Goal: Use online tool/utility: Utilize a website feature to perform a specific function

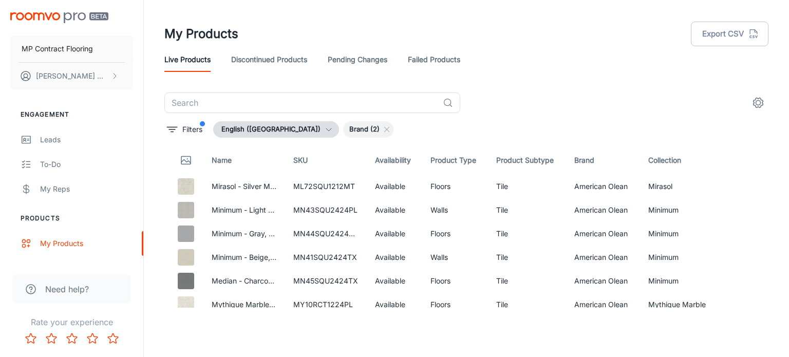
click at [54, 12] on img "scrollable content" at bounding box center [59, 17] width 98 height 11
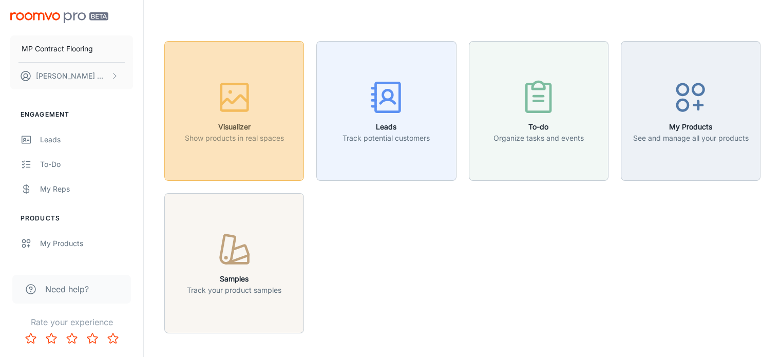
click at [242, 111] on rect "button" at bounding box center [234, 97] width 27 height 27
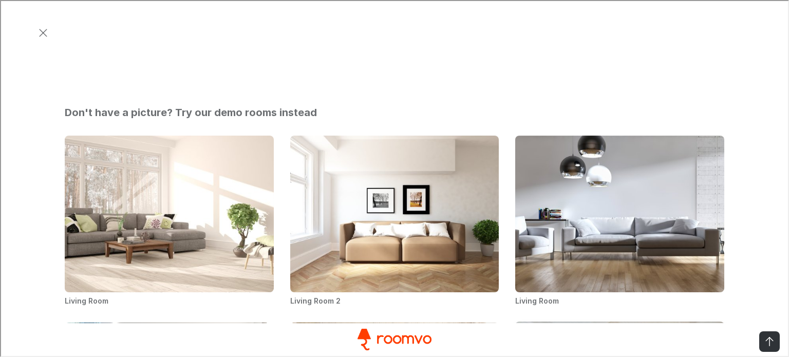
scroll to position [343, 0]
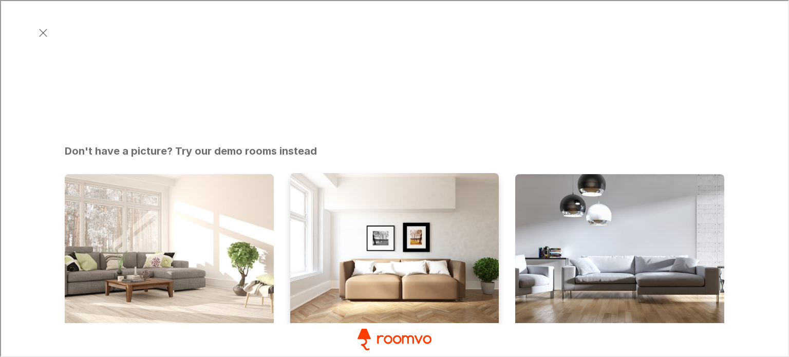
click at [436, 172] on img "Living Room 2" at bounding box center [394, 251] width 211 height 159
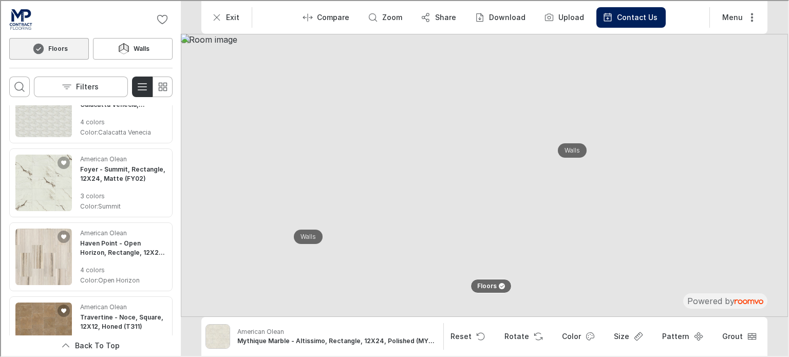
scroll to position [0, 0]
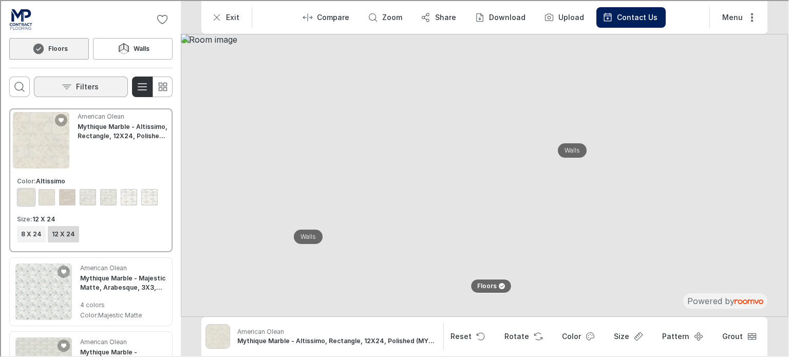
click at [99, 87] on button "Filters" at bounding box center [80, 85] width 94 height 21
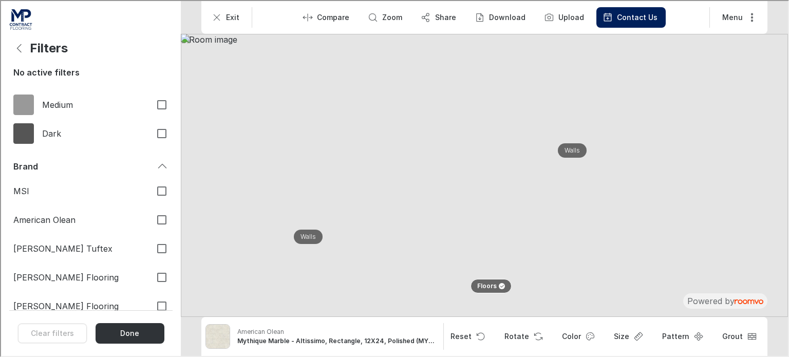
scroll to position [461, 0]
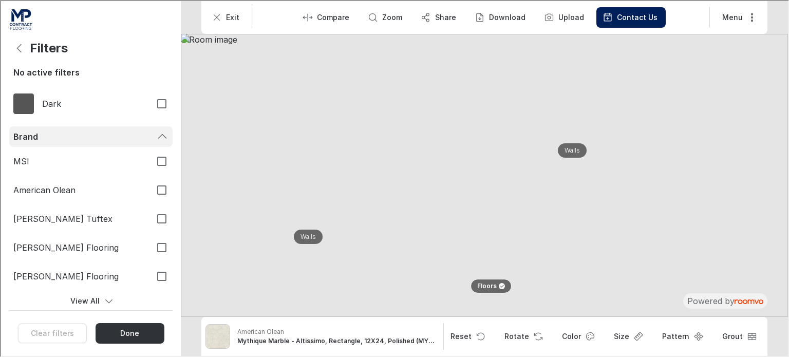
click at [34, 132] on div "Brand" at bounding box center [83, 135] width 143 height 11
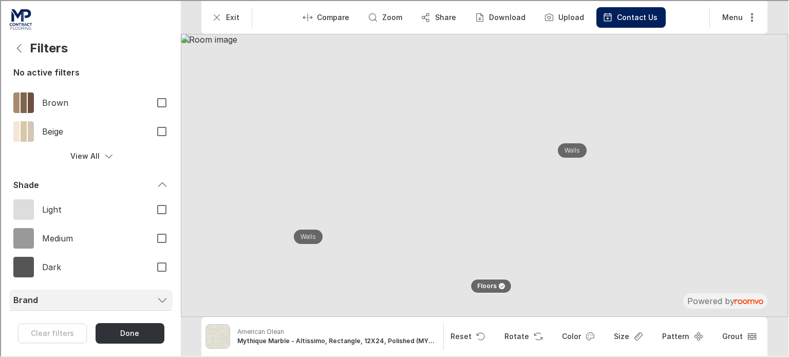
scroll to position [297, 0]
click at [35, 301] on div "Brand" at bounding box center [83, 299] width 143 height 11
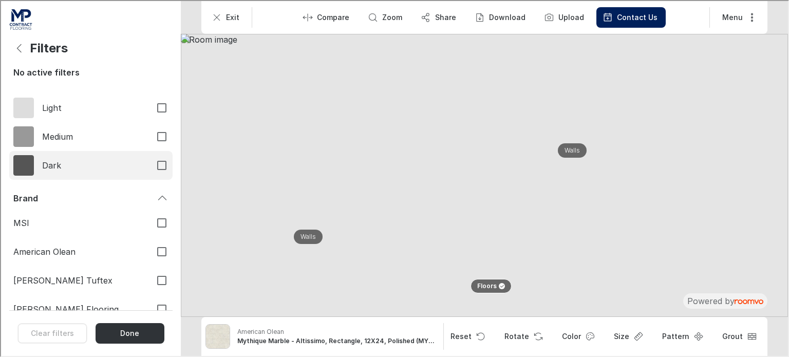
scroll to position [461, 0]
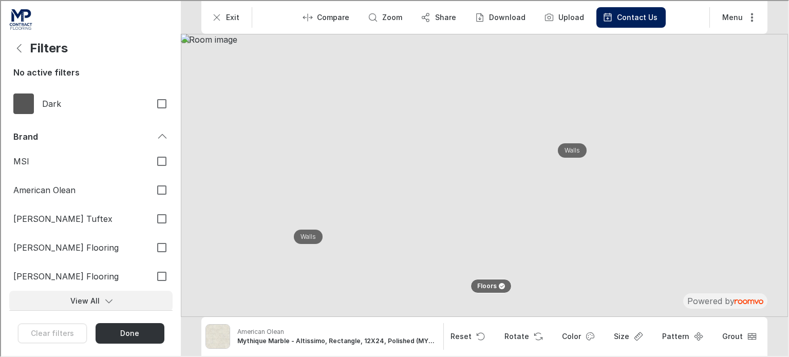
click at [84, 300] on button "View All" at bounding box center [89, 300] width 163 height 21
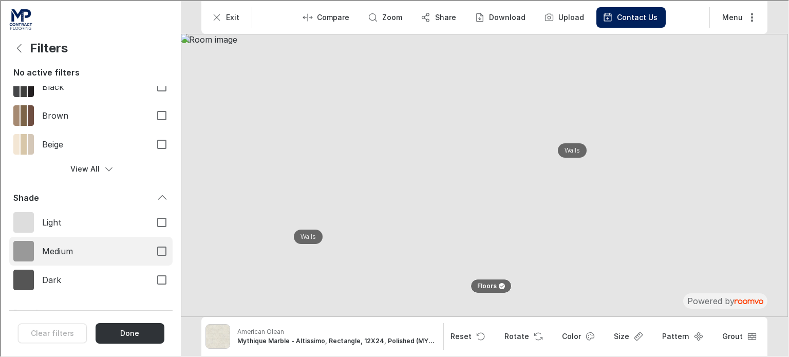
scroll to position [490, 0]
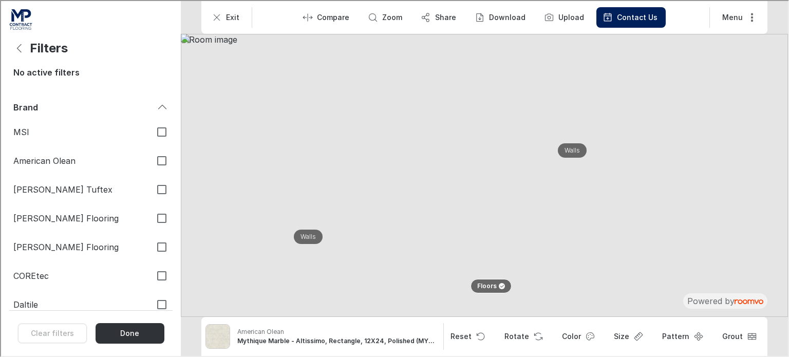
click at [45, 55] on div "Filters" at bounding box center [89, 47] width 163 height 21
click at [43, 45] on h4 "Filters" at bounding box center [48, 47] width 38 height 15
click at [21, 48] on icon "Back" at bounding box center [18, 47] width 12 height 12
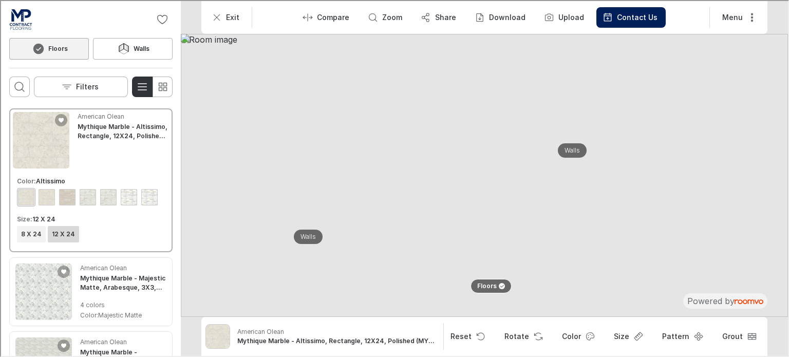
click at [26, 28] on img "Go to MP Contract Flooring's website." at bounding box center [19, 18] width 23 height 21
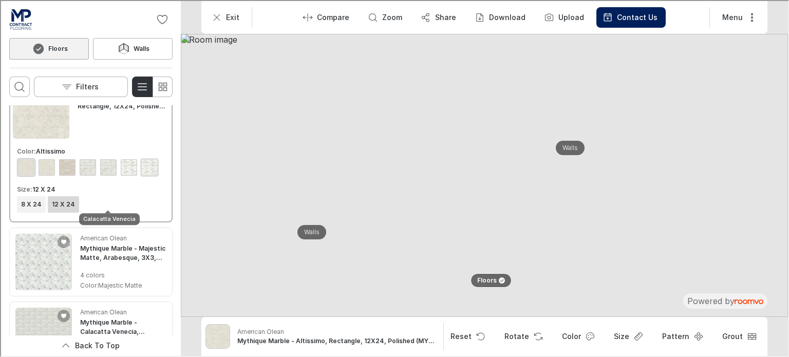
scroll to position [0, 0]
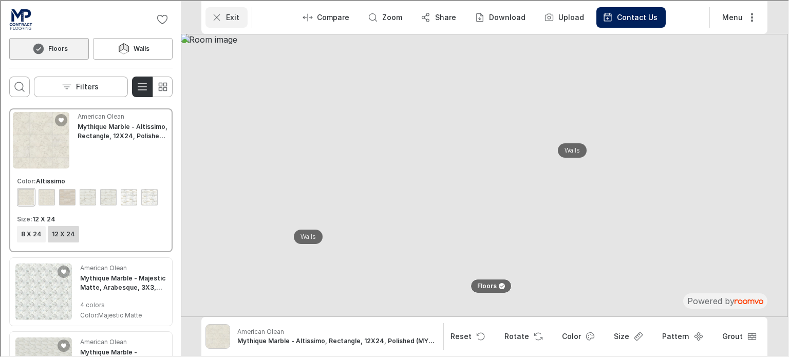
click at [226, 17] on p "Exit" at bounding box center [231, 16] width 13 height 10
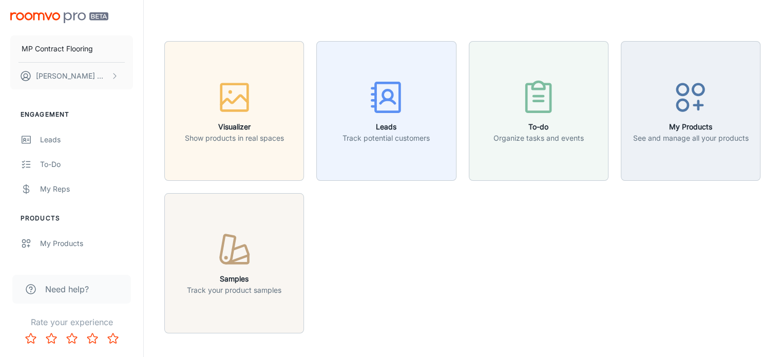
click at [43, 12] on div "MP Contract Flooring [PERSON_NAME]" at bounding box center [71, 49] width 143 height 98
click at [107, 74] on p "[PERSON_NAME]" at bounding box center [72, 75] width 72 height 11
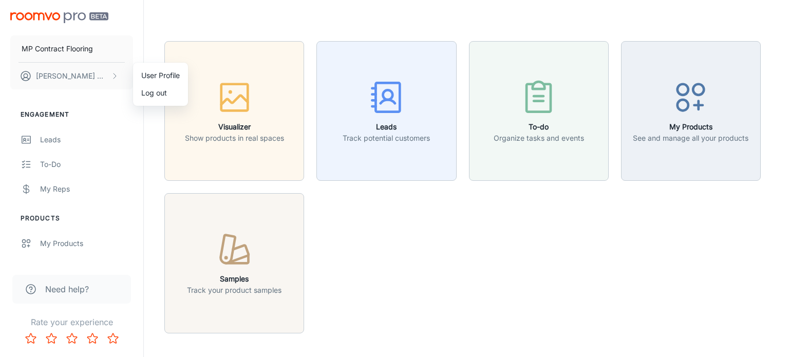
click at [649, 279] on div at bounding box center [394, 178] width 789 height 357
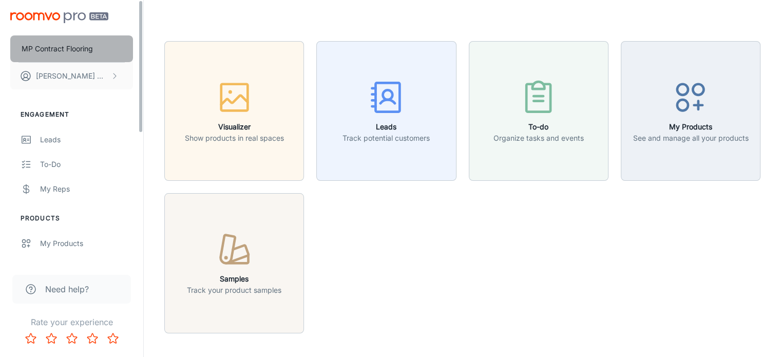
click at [77, 47] on p "MP Contract Flooring" at bounding box center [57, 48] width 71 height 11
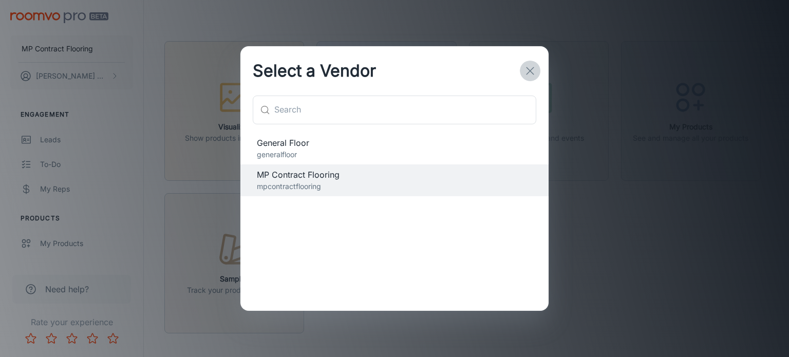
click at [531, 69] on icon "button" at bounding box center [530, 71] width 12 height 12
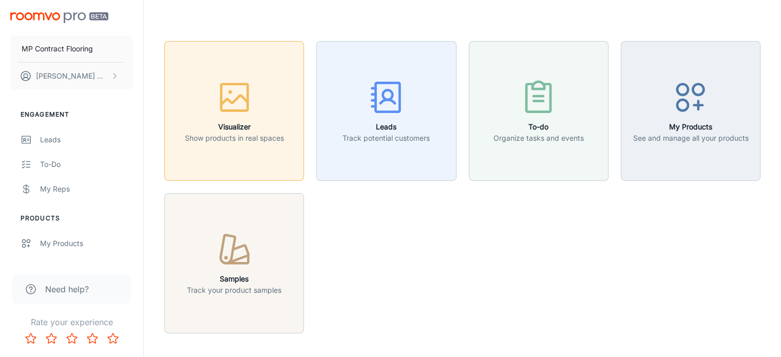
click at [251, 133] on p "Show products in real spaces" at bounding box center [234, 138] width 99 height 11
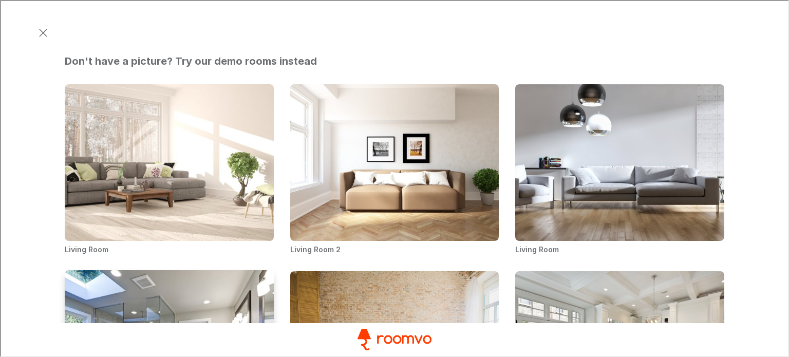
scroll to position [514, 0]
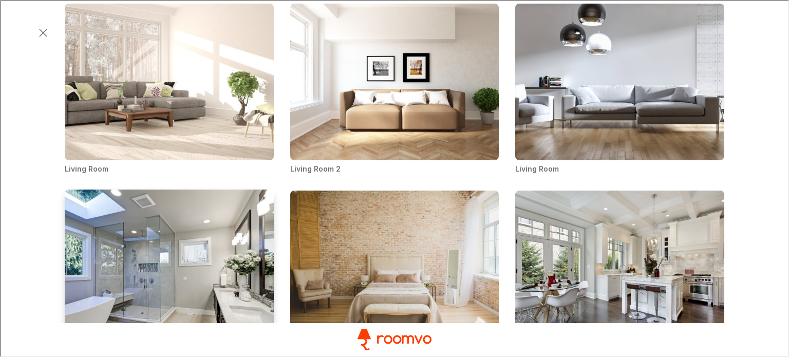
click at [211, 188] on img "Bathroom" at bounding box center [169, 267] width 211 height 159
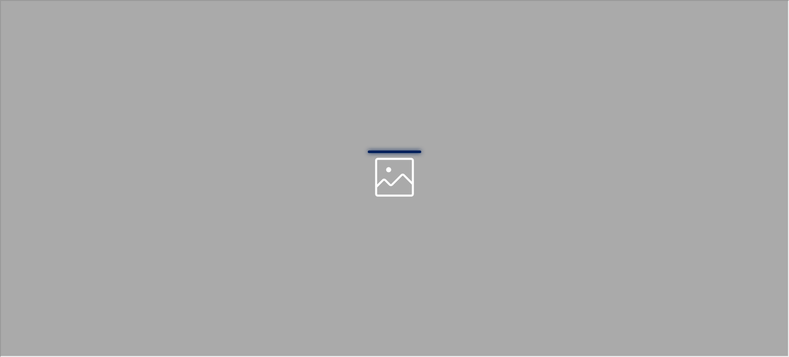
scroll to position [0, 0]
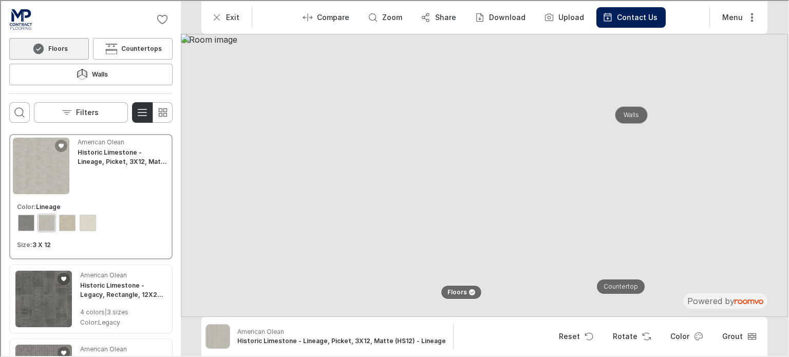
click at [626, 115] on p "Walls" at bounding box center [629, 114] width 15 height 9
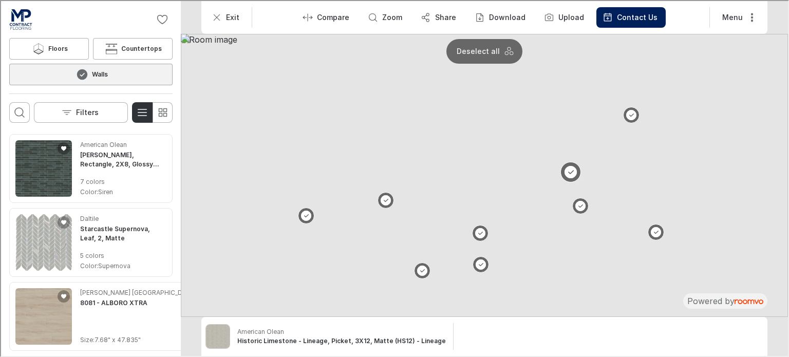
click at [568, 171] on button at bounding box center [569, 171] width 21 height 21
click at [567, 168] on button at bounding box center [569, 171] width 21 height 21
click at [61, 214] on img "See Starcastle Supernova, Leaf, 2, Matte in the room" at bounding box center [42, 241] width 56 height 56
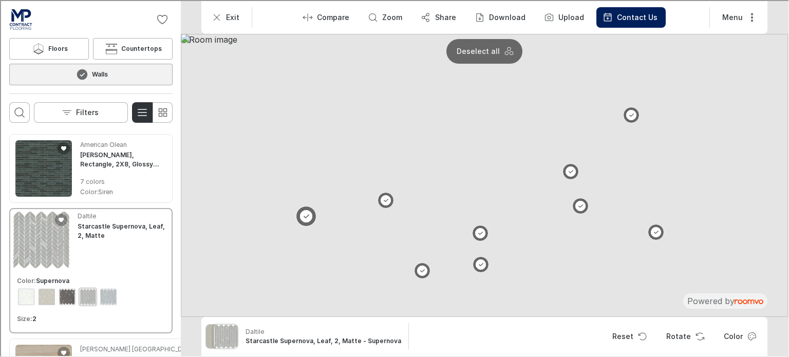
click at [303, 215] on button at bounding box center [305, 215] width 21 height 21
click at [382, 195] on button at bounding box center [384, 200] width 21 height 21
click at [496, 48] on p "Deselect all" at bounding box center [507, 50] width 43 height 10
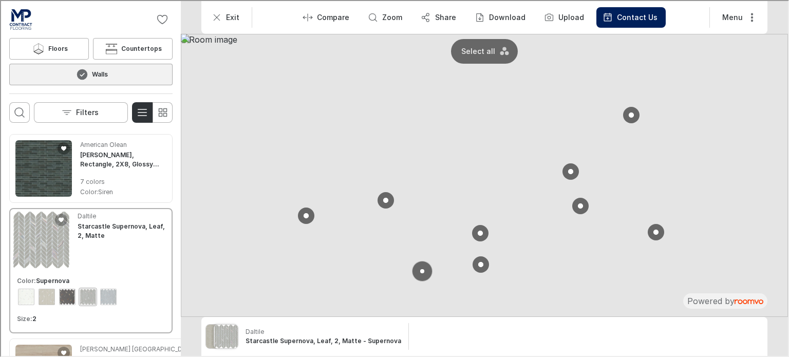
click at [421, 270] on button at bounding box center [421, 270] width 21 height 21
click at [478, 263] on button at bounding box center [479, 264] width 21 height 21
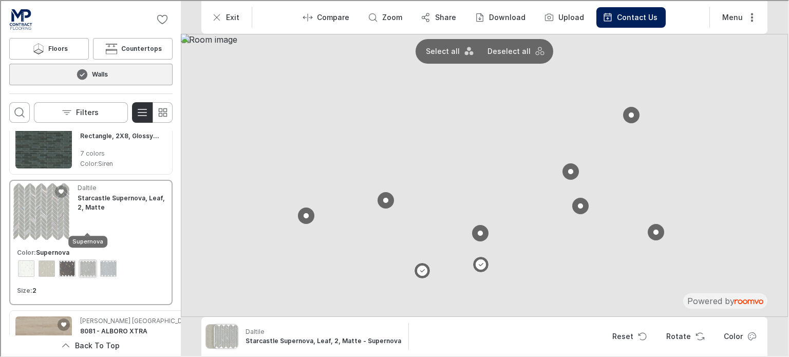
scroll to position [51, 0]
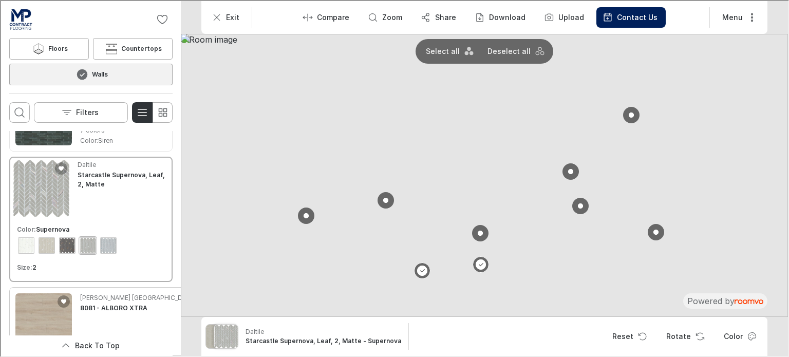
click at [35, 292] on img "See 8081 in the room" at bounding box center [42, 320] width 56 height 56
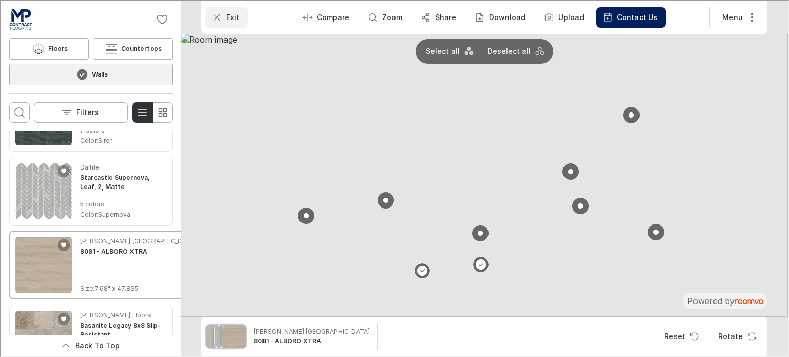
click at [237, 20] on p "Exit" at bounding box center [231, 16] width 13 height 10
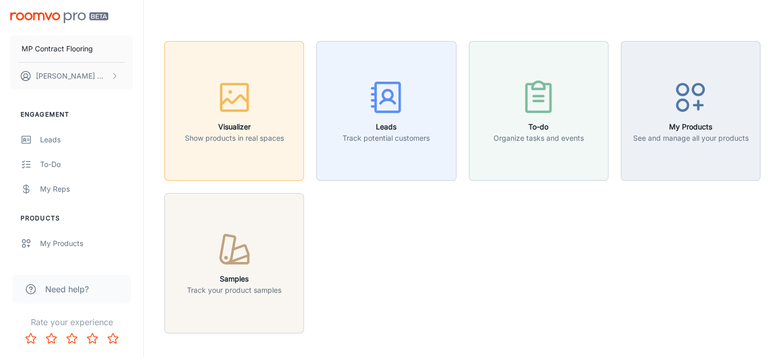
click at [231, 125] on h6 "Visualizer" at bounding box center [234, 126] width 99 height 11
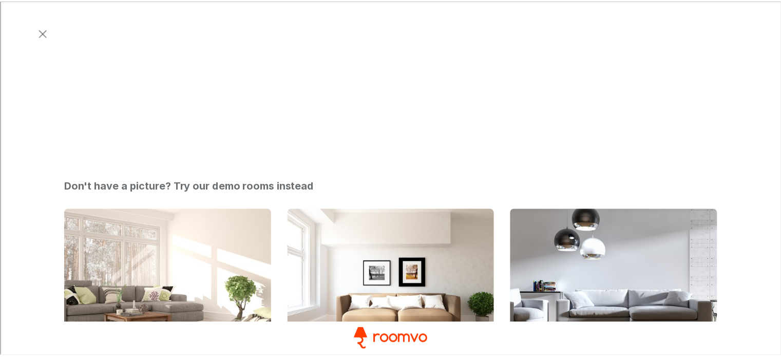
scroll to position [0, 0]
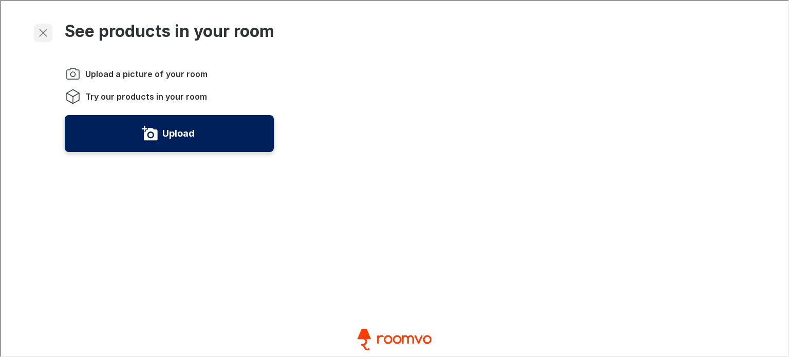
click at [40, 30] on icon "Exit visualizer" at bounding box center [42, 32] width 12 height 12
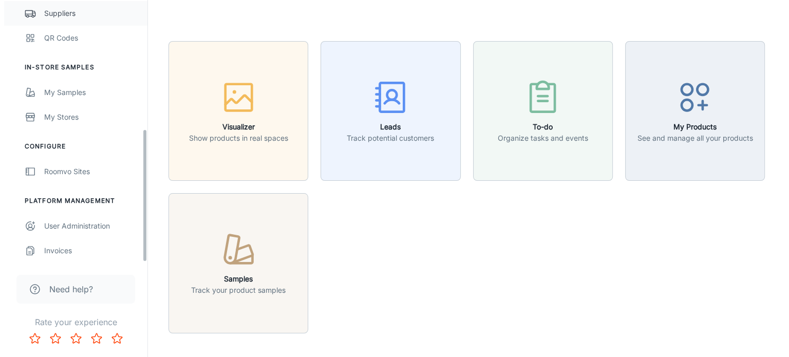
scroll to position [49, 0]
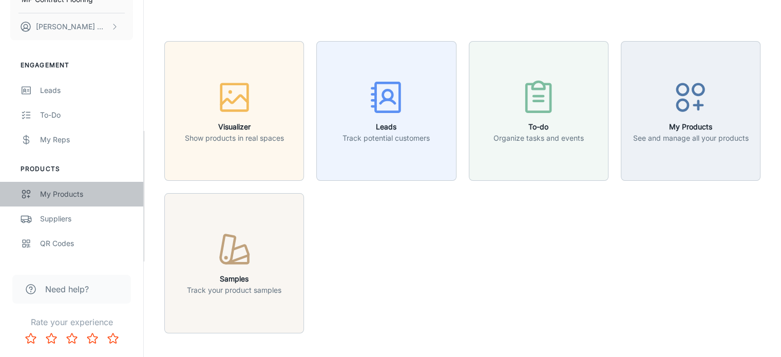
click at [59, 197] on div "My Products" at bounding box center [86, 193] width 93 height 11
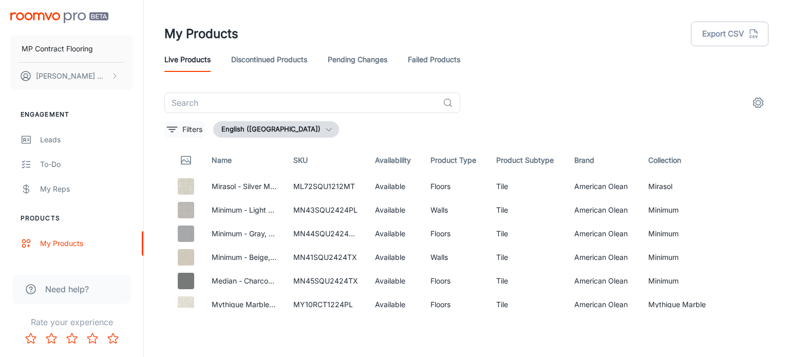
click at [184, 121] on button "Filters" at bounding box center [184, 129] width 41 height 16
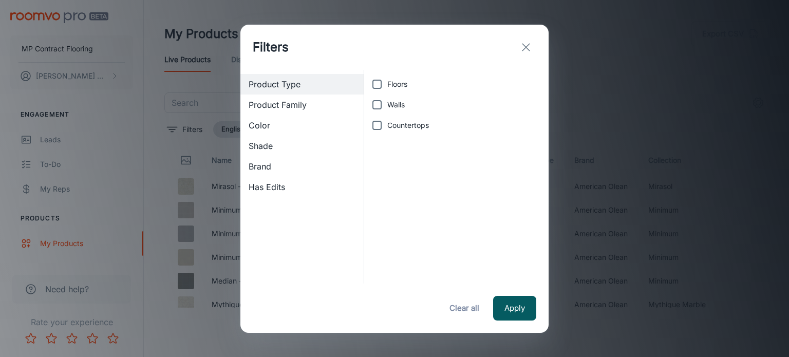
click at [269, 161] on span "Brand" at bounding box center [302, 166] width 107 height 12
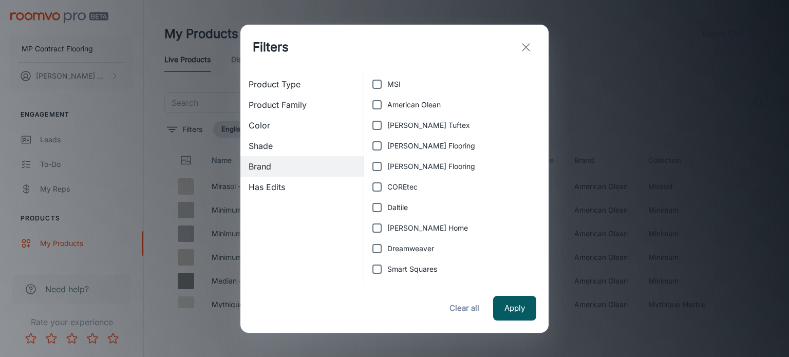
click at [376, 85] on input "MSI" at bounding box center [377, 84] width 21 height 21
checkbox input "true"
click at [377, 107] on input "American Olean" at bounding box center [377, 105] width 21 height 21
checkbox input "true"
click at [376, 205] on input "Daltile" at bounding box center [377, 207] width 21 height 21
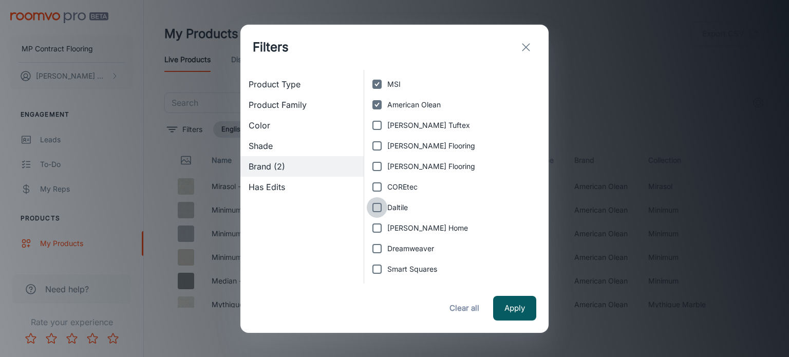
checkbox input "true"
click at [510, 303] on button "Apply" at bounding box center [514, 308] width 43 height 25
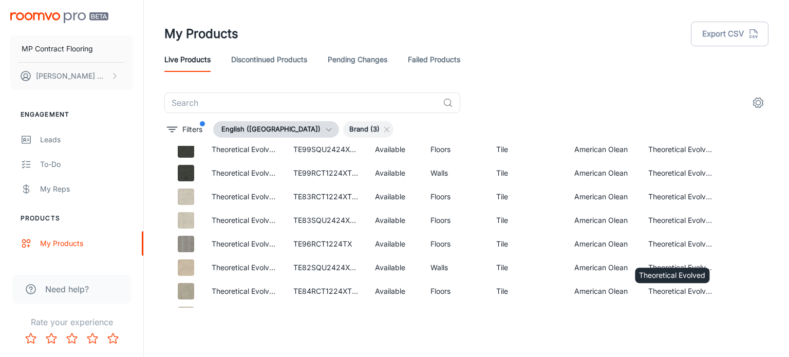
scroll to position [4933, 0]
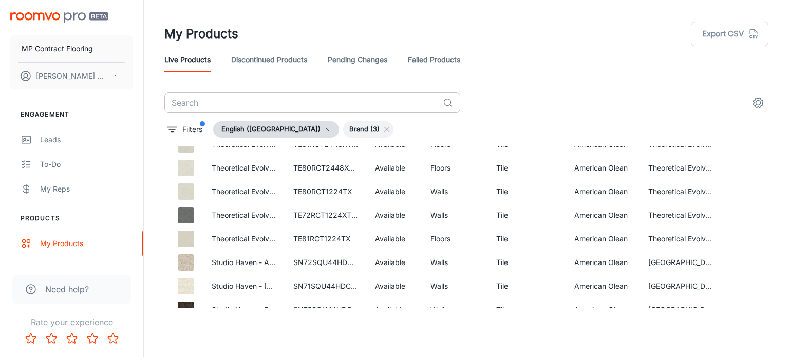
click at [242, 102] on input "text" at bounding box center [301, 102] width 274 height 21
click at [197, 125] on p "Filters" at bounding box center [192, 129] width 20 height 11
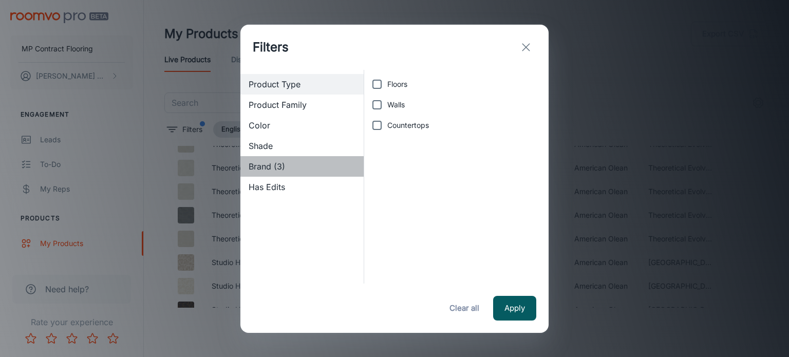
click at [270, 164] on span "Brand (3)" at bounding box center [302, 166] width 107 height 12
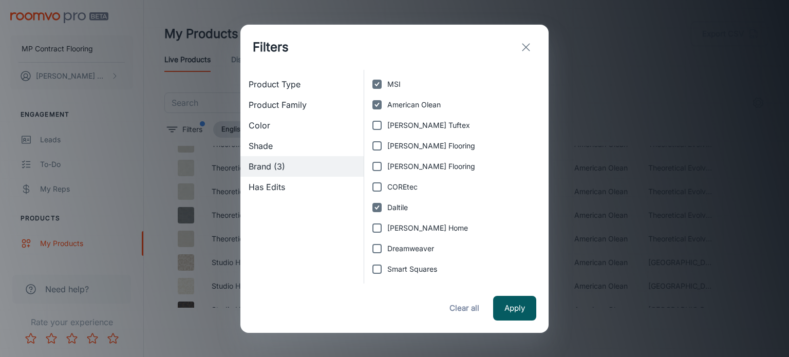
click at [372, 86] on input "MSI" at bounding box center [377, 84] width 21 height 21
checkbox input "false"
click at [377, 104] on input "American Olean" at bounding box center [377, 105] width 21 height 21
checkbox input "false"
click at [508, 311] on button "Apply" at bounding box center [514, 308] width 43 height 25
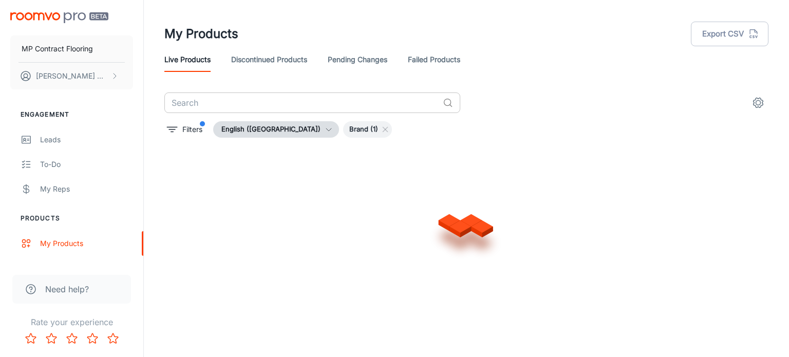
scroll to position [622, 0]
click at [269, 94] on input "text" at bounding box center [301, 102] width 274 height 21
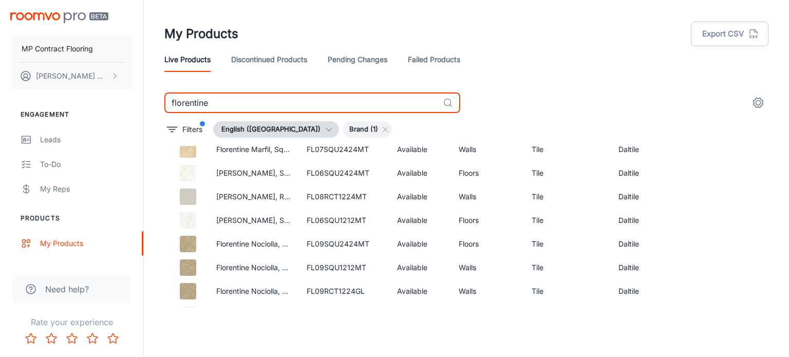
scroll to position [622, 0]
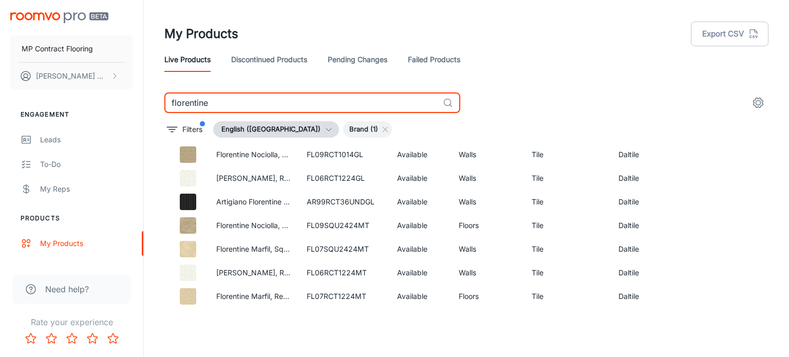
click at [255, 104] on input "florentine" at bounding box center [301, 102] width 274 height 21
type input "f"
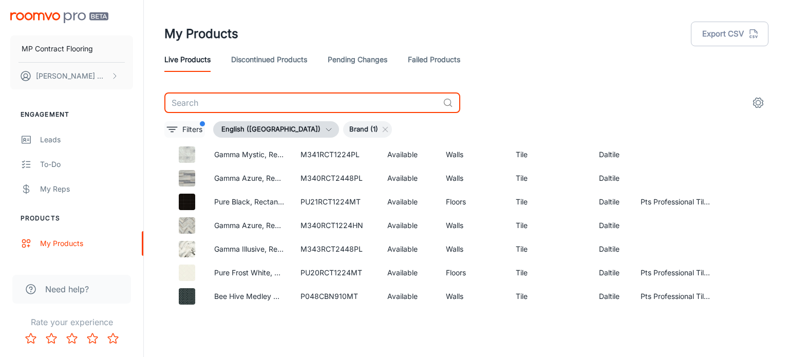
scroll to position [6451, 0]
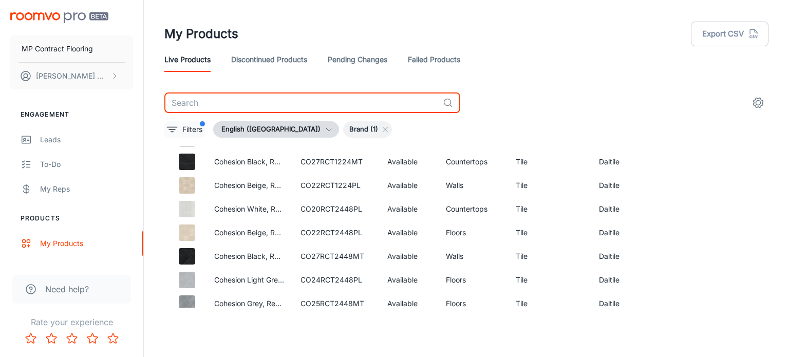
click at [201, 129] on p "Filters" at bounding box center [192, 129] width 20 height 11
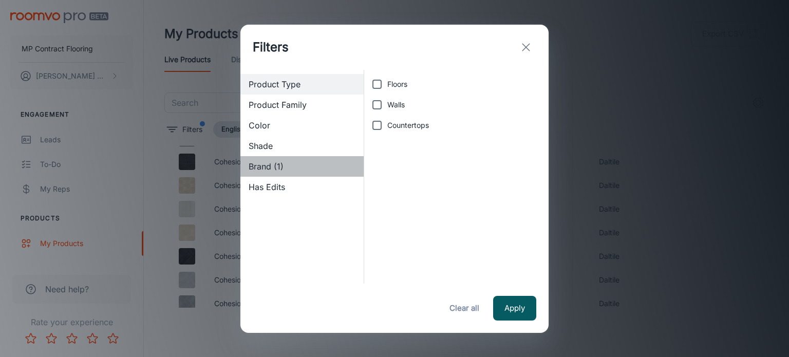
click at [277, 169] on span "Brand (1)" at bounding box center [302, 166] width 107 height 12
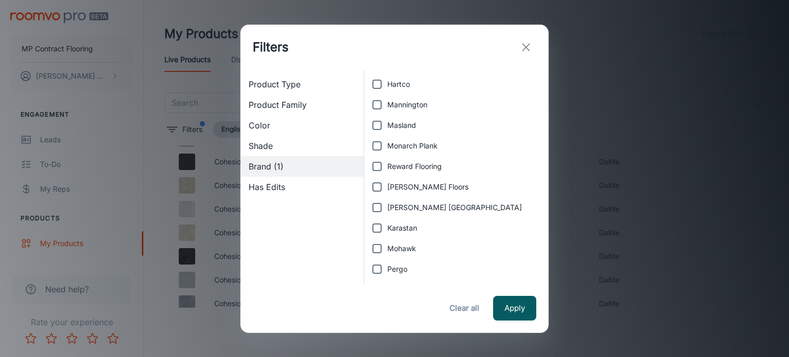
scroll to position [0, 0]
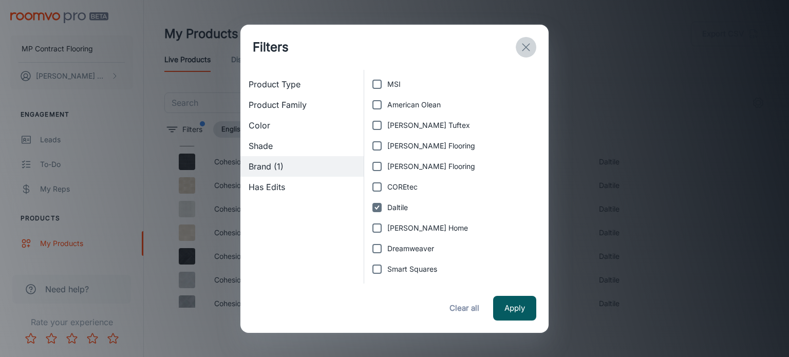
click at [525, 46] on line "exit" at bounding box center [525, 47] width 7 height 7
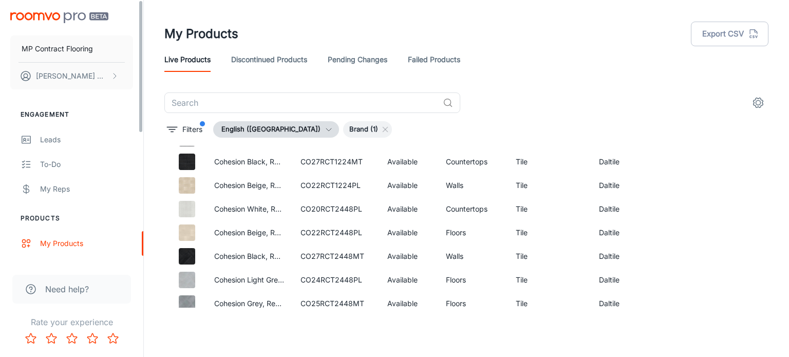
click at [56, 18] on img "scrollable content" at bounding box center [59, 17] width 98 height 11
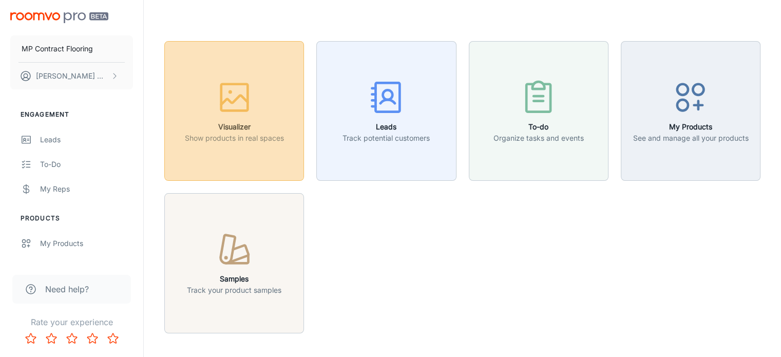
click at [275, 112] on div "button" at bounding box center [234, 99] width 99 height 43
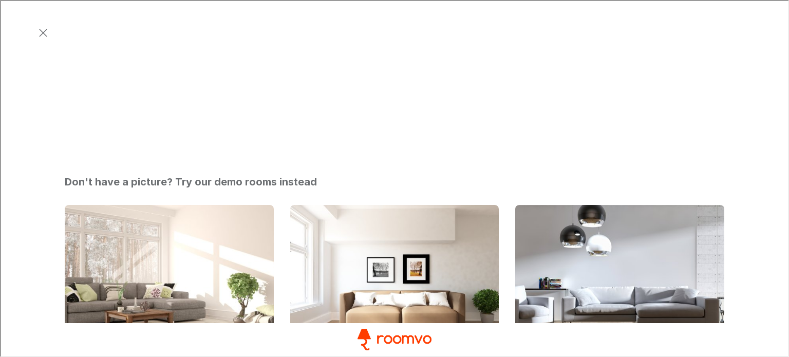
scroll to position [360, 0]
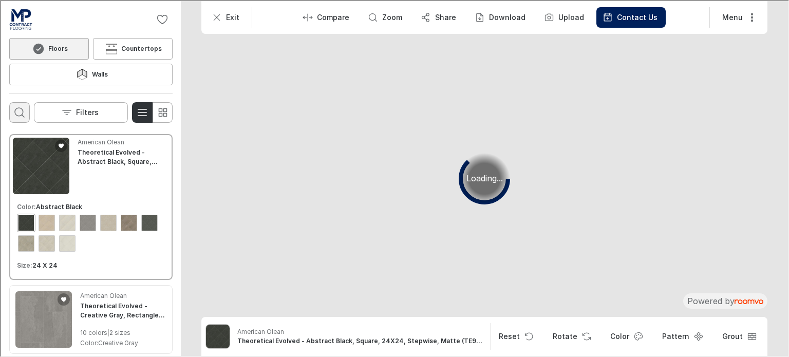
click at [20, 105] on icon "Open search box" at bounding box center [18, 111] width 12 height 12
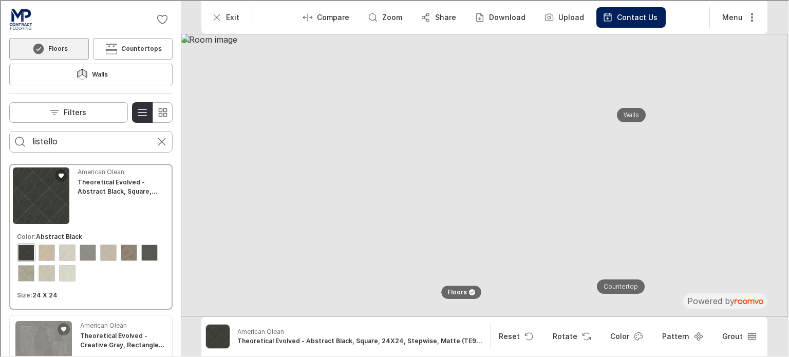
type input "listello"
click at [9, 130] on button "Search for products" at bounding box center [19, 140] width 21 height 21
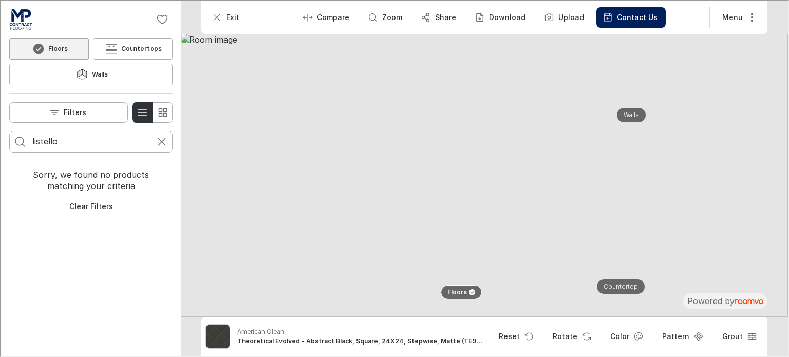
click at [441, 169] on img at bounding box center [483, 174] width 607 height 283
click at [566, 185] on img at bounding box center [483, 174] width 607 height 283
click at [620, 109] on button "Walls" at bounding box center [630, 113] width 33 height 17
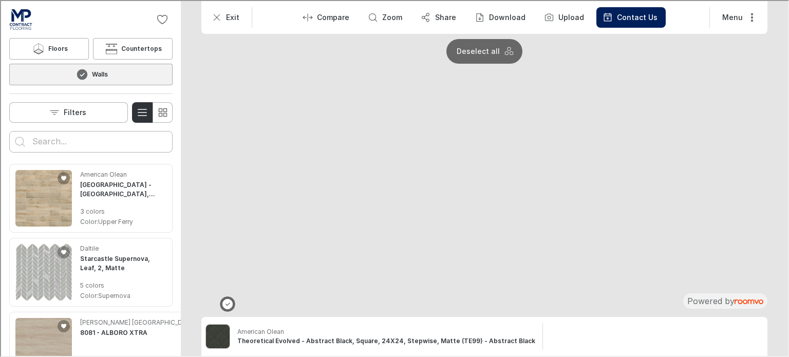
drag, startPoint x: 433, startPoint y: 125, endPoint x: 445, endPoint y: 249, distance: 124.9
click at [445, 249] on img at bounding box center [533, 226] width 1884 height 878
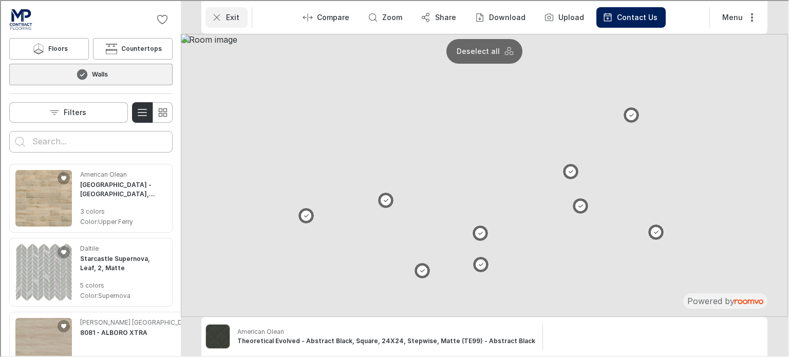
click at [216, 13] on icon "Exit" at bounding box center [216, 16] width 10 height 10
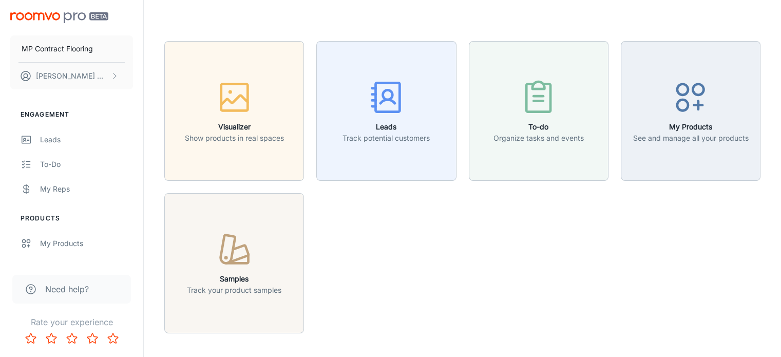
click at [52, 11] on div "MP Contract Flooring [PERSON_NAME]" at bounding box center [71, 49] width 143 height 98
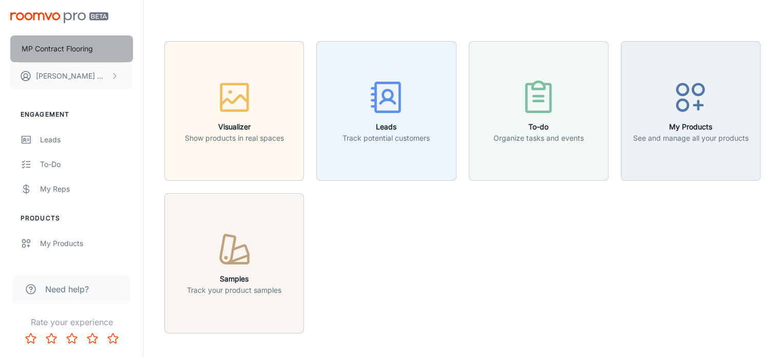
click at [74, 49] on p "MP Contract Flooring" at bounding box center [57, 48] width 71 height 11
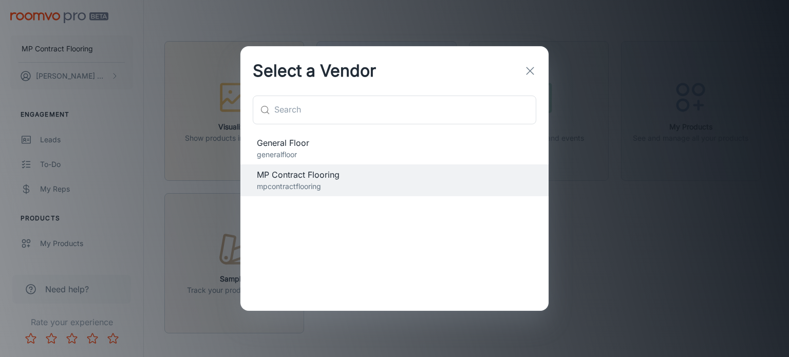
click at [303, 148] on span "General Floor" at bounding box center [394, 143] width 275 height 12
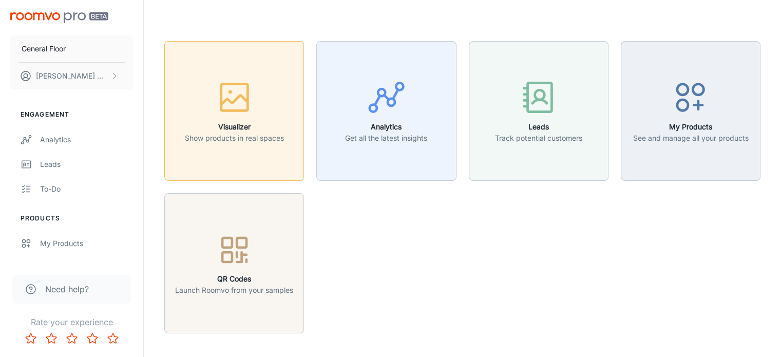
click at [241, 107] on icon "button" at bounding box center [234, 97] width 39 height 39
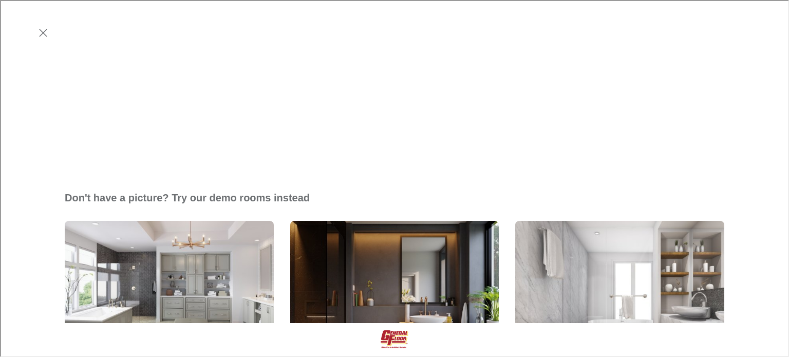
scroll to position [241, 0]
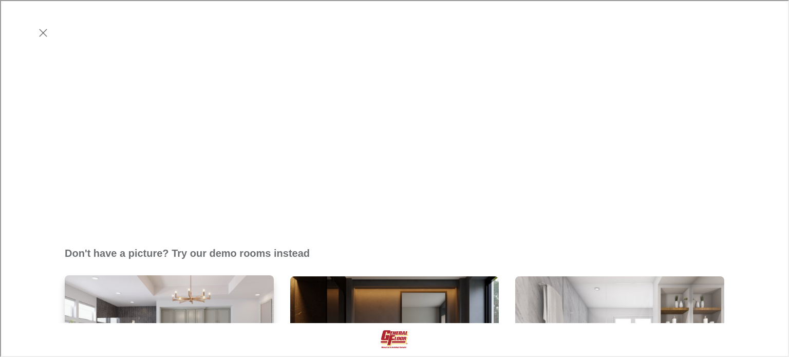
click at [203, 274] on img "Modern Bathroom" at bounding box center [169, 353] width 211 height 159
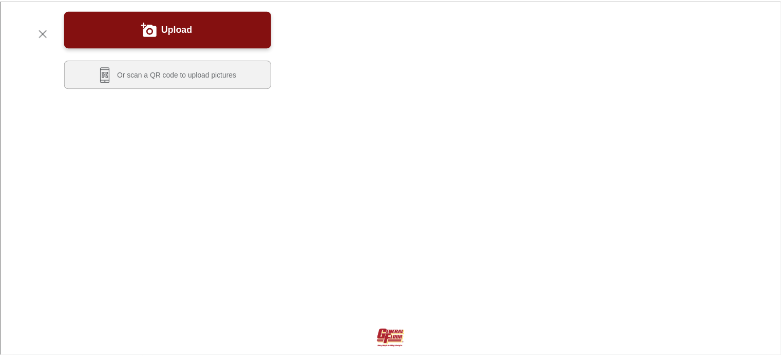
scroll to position [0, 0]
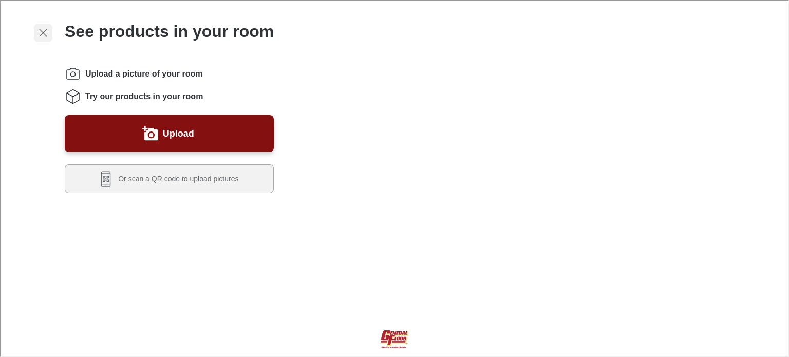
click at [47, 28] on icon "Exit visualizer" at bounding box center [42, 32] width 12 height 12
